Goal: Task Accomplishment & Management: Complete application form

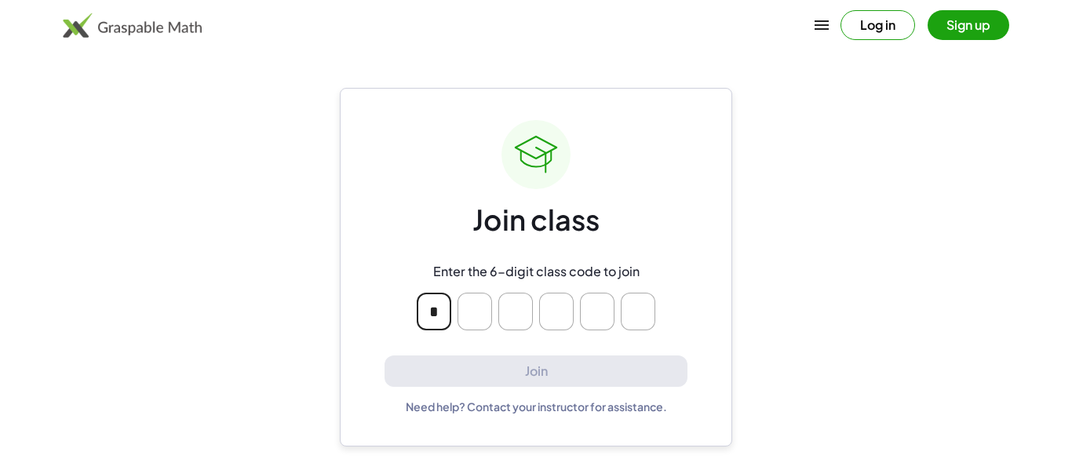
type input "*"
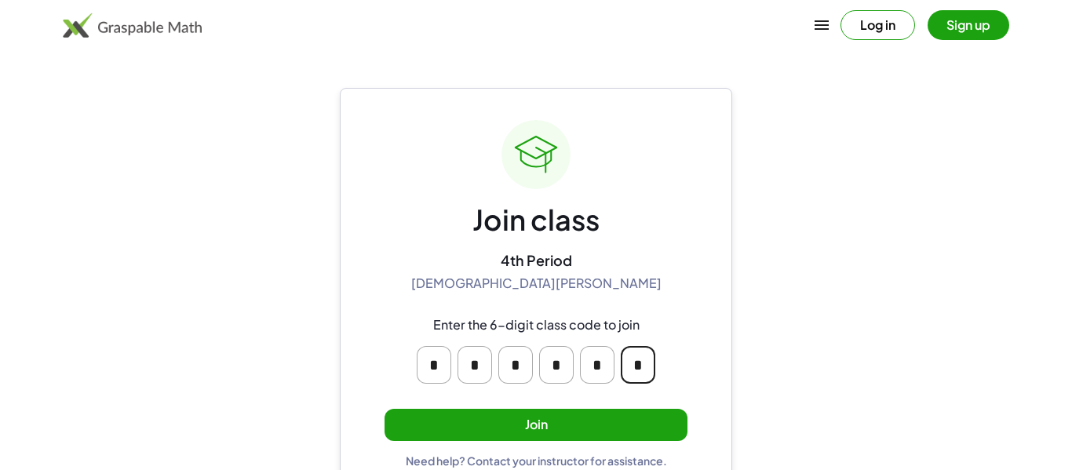
type input "*"
click at [515, 432] on button "Join" at bounding box center [535, 425] width 303 height 32
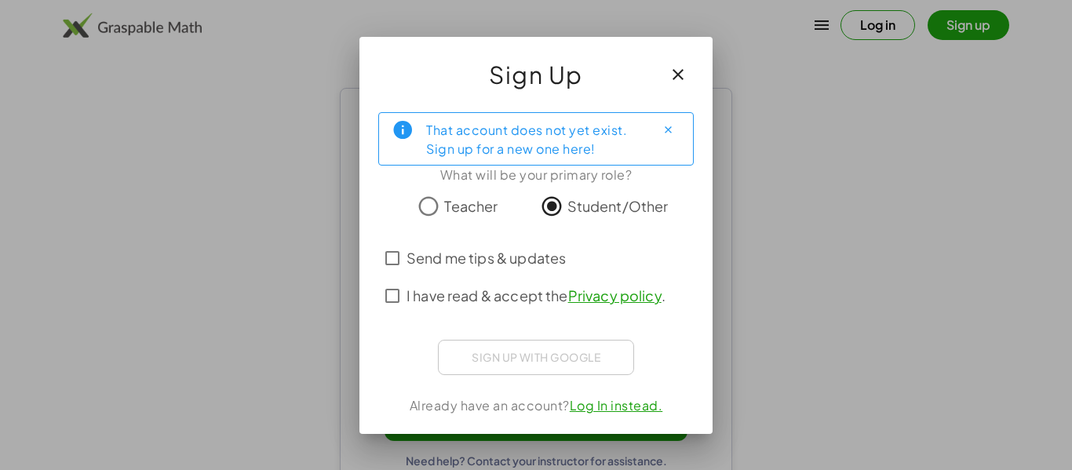
click at [509, 293] on span "I have read & accept the Privacy policy ." at bounding box center [535, 295] width 259 height 21
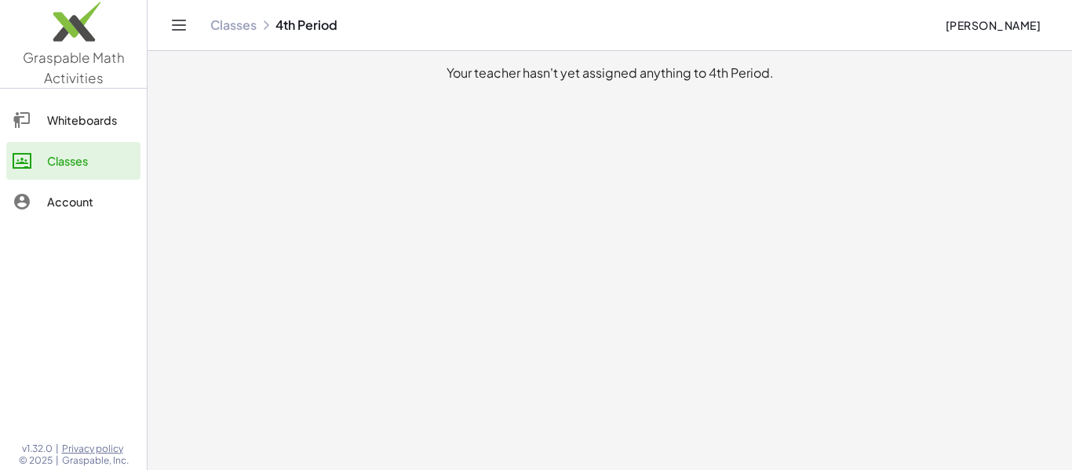
click at [906, 231] on main "Your teacher hasn't yet assigned anything to 4th Period." at bounding box center [609, 235] width 924 height 470
